Goal: Find specific page/section

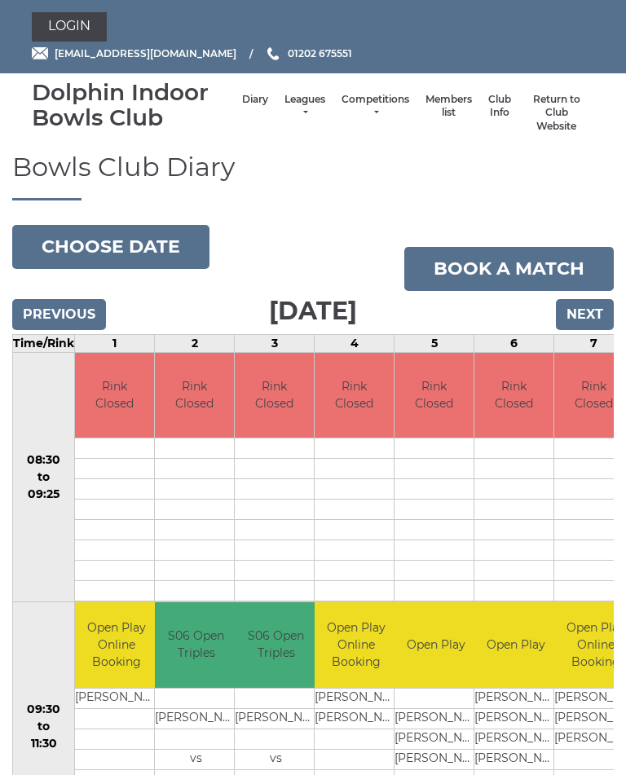
click at [296, 100] on li "Leagues Club leagues - Winter 2025/2026 Club leagues - Summer 2025 Club leagues…" at bounding box center [304, 113] width 57 height 57
click at [287, 111] on link "Leagues" at bounding box center [304, 106] width 41 height 27
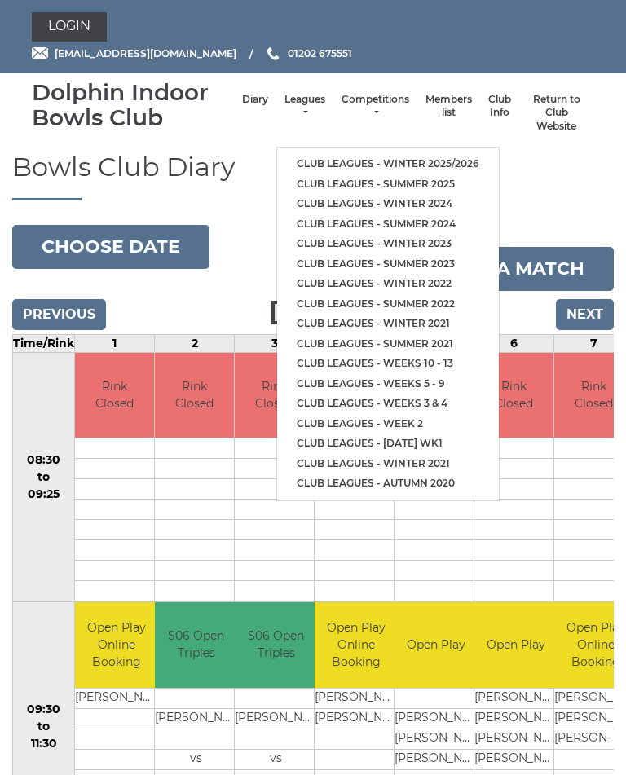
click at [430, 180] on link "Club leagues - Summer 2025" at bounding box center [388, 184] width 222 height 20
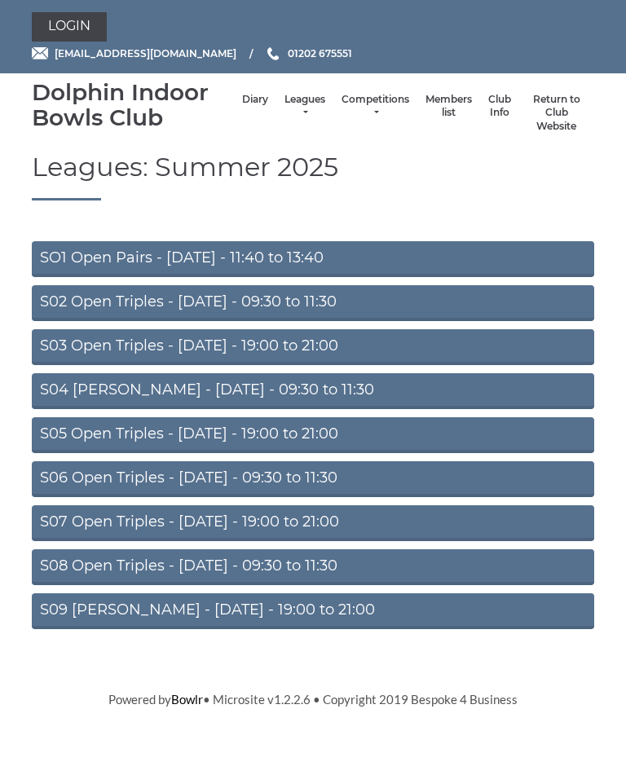
click at [353, 477] on link "S06 Open Triples - [DATE] - 09:30 to 11:30" at bounding box center [313, 479] width 562 height 36
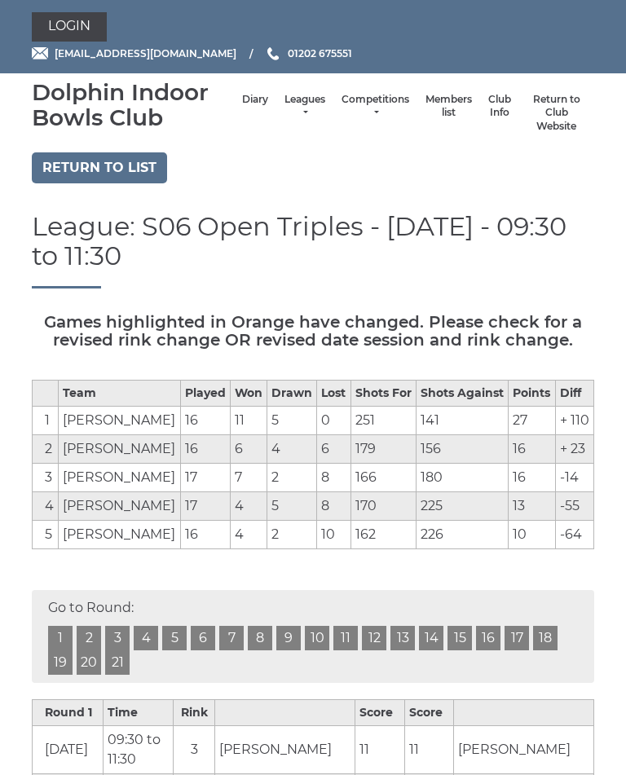
click at [118, 180] on link "Return to list" at bounding box center [99, 167] width 135 height 31
